Goal: Information Seeking & Learning: Learn about a topic

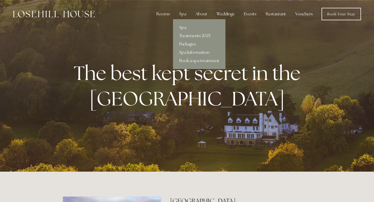
click at [190, 38] on link "Treatments 2025" at bounding box center [199, 36] width 52 height 8
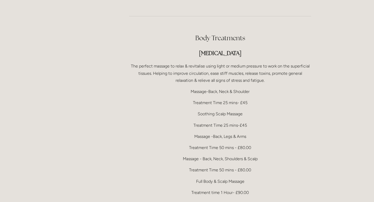
scroll to position [1027, 0]
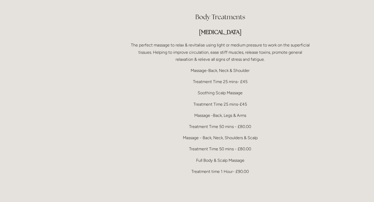
click at [244, 145] on p "Treatment Time 50 mins - £80.00" at bounding box center [220, 148] width 182 height 7
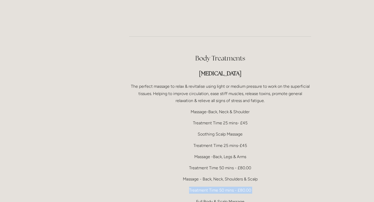
scroll to position [984, 0]
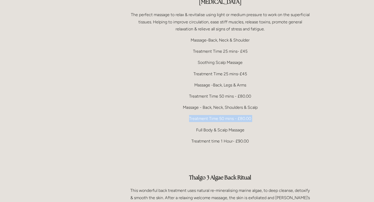
click at [224, 138] on p "Treatment time 1 Hour- £90.00" at bounding box center [220, 141] width 182 height 7
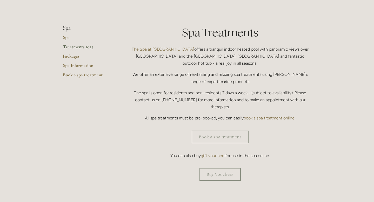
scroll to position [113, 0]
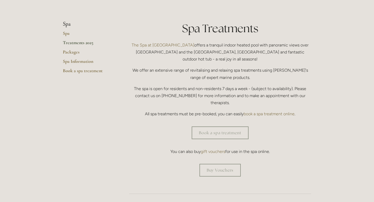
click at [207, 53] on p "The Spa at Losehill House offers a tranquil indoor heated pool with panoramic v…" at bounding box center [220, 52] width 182 height 21
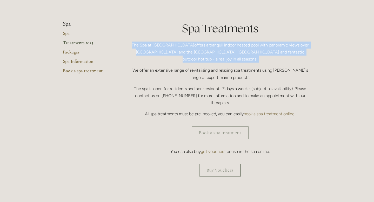
click at [212, 68] on p "We offer an extensive range of revitalising and relaxing spa treatments using T…" at bounding box center [220, 74] width 182 height 14
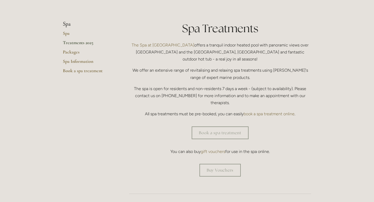
click at [212, 68] on p "We offer an extensive range of revitalising and relaxing spa treatments using T…" at bounding box center [220, 74] width 182 height 14
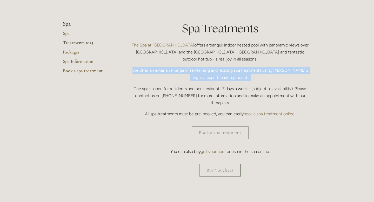
click at [219, 72] on p "We offer an extensive range of revitalising and relaxing spa treatments using T…" at bounding box center [220, 74] width 182 height 14
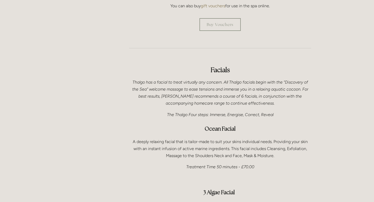
scroll to position [260, 0]
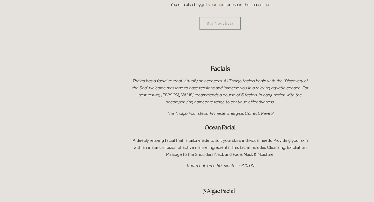
click at [222, 78] on em "Thalgo has a facial to treat virtually any concern. All Thalgo facials begin wi…" at bounding box center [220, 91] width 177 height 26
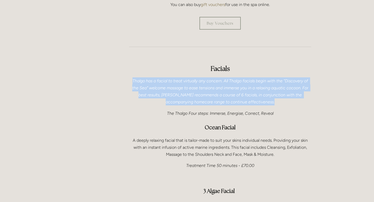
click at [225, 80] on em "Thalgo has a facial to treat virtually any concern. All Thalgo facials begin wi…" at bounding box center [220, 91] width 177 height 26
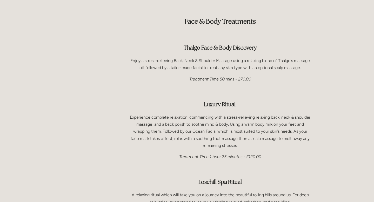
scroll to position [741, 0]
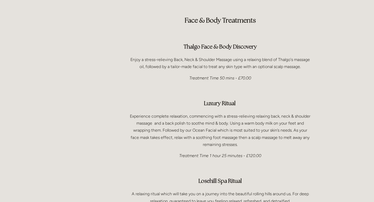
click at [230, 120] on p "Experience complete relaxation, commencing with a stress-relieving relaxing bac…" at bounding box center [220, 130] width 182 height 35
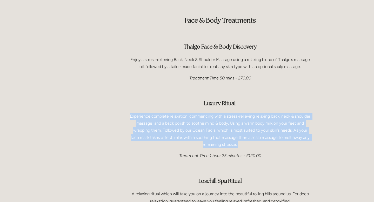
click at [232, 117] on p "Experience complete relaxation, commencing with a stress-relieving relaxing bac…" at bounding box center [220, 130] width 182 height 35
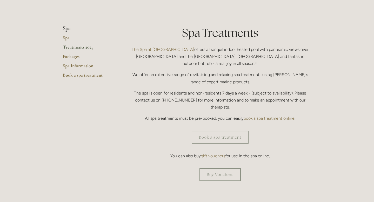
scroll to position [111, 0]
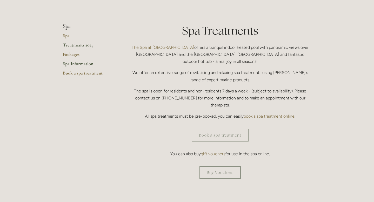
click at [81, 64] on link "Spa Information" at bounding box center [88, 65] width 50 height 9
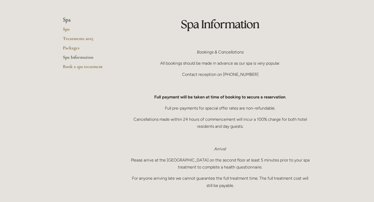
scroll to position [45, 0]
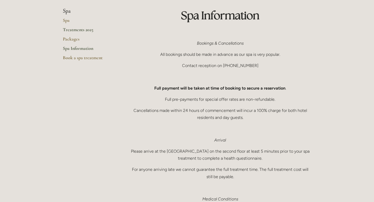
click at [80, 32] on link "Treatments 2025" at bounding box center [88, 31] width 50 height 9
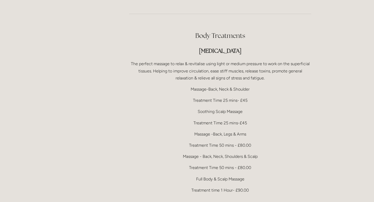
scroll to position [1009, 0]
click at [223, 175] on p "Full Body & Scalp Massage" at bounding box center [220, 178] width 182 height 7
click at [231, 175] on p "Full Body & Scalp Massage" at bounding box center [220, 178] width 182 height 7
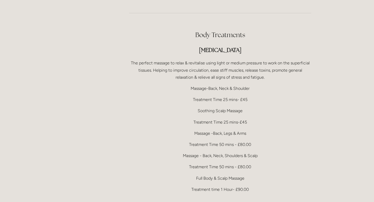
click at [211, 175] on p "Full Body & Scalp Massage" at bounding box center [220, 178] width 182 height 7
copy p "Full Body & Scalp Massage"
